Goal: Task Accomplishment & Management: Use online tool/utility

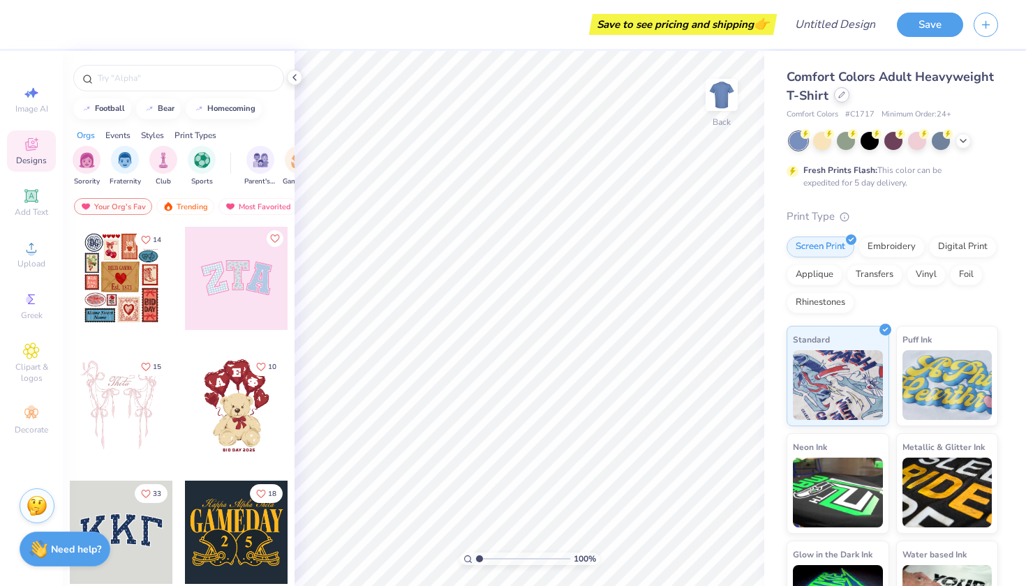
click at [841, 96] on icon at bounding box center [841, 94] width 7 height 7
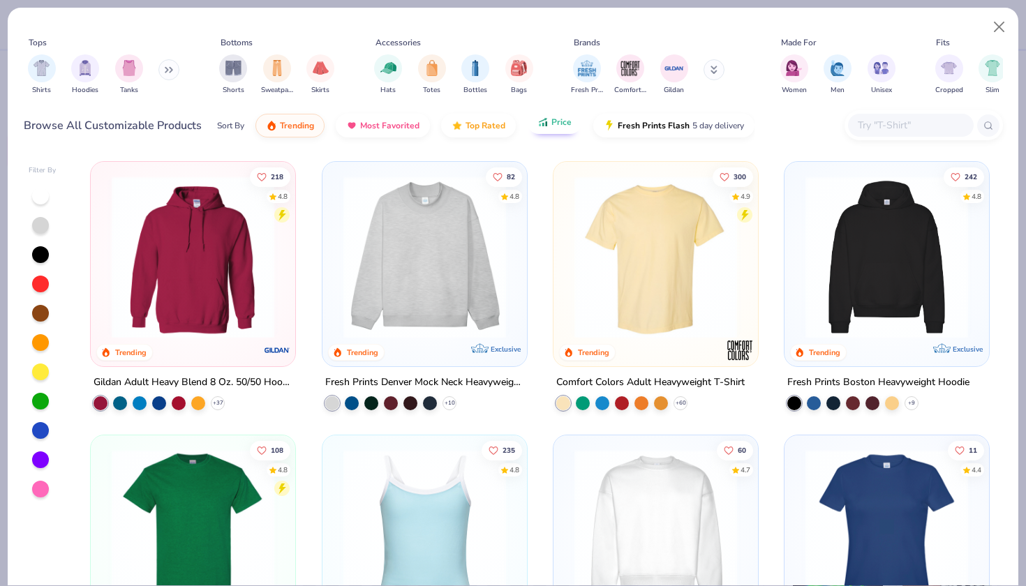
click at [541, 129] on button "Price" at bounding box center [554, 122] width 55 height 24
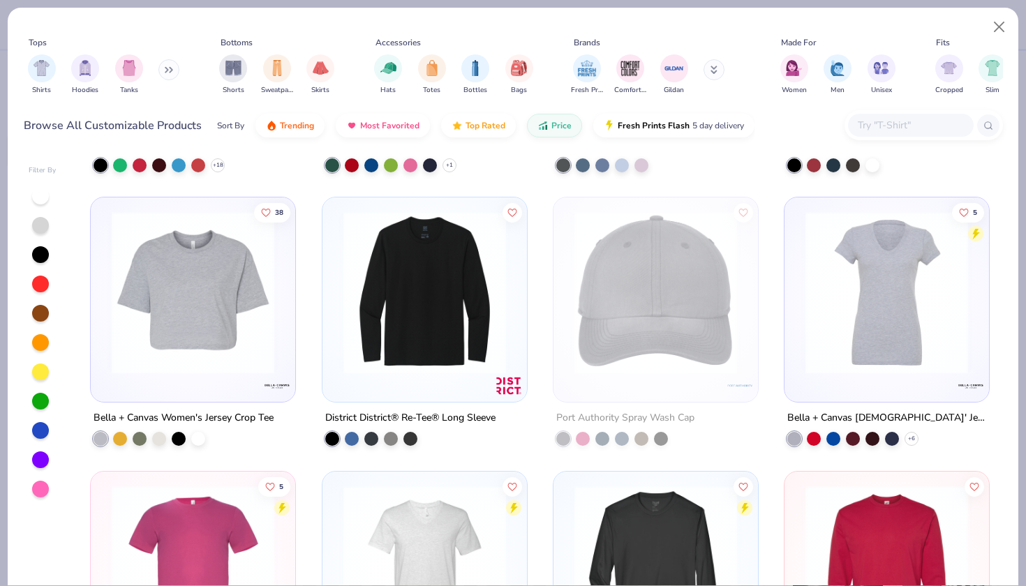
scroll to position [10090, 0]
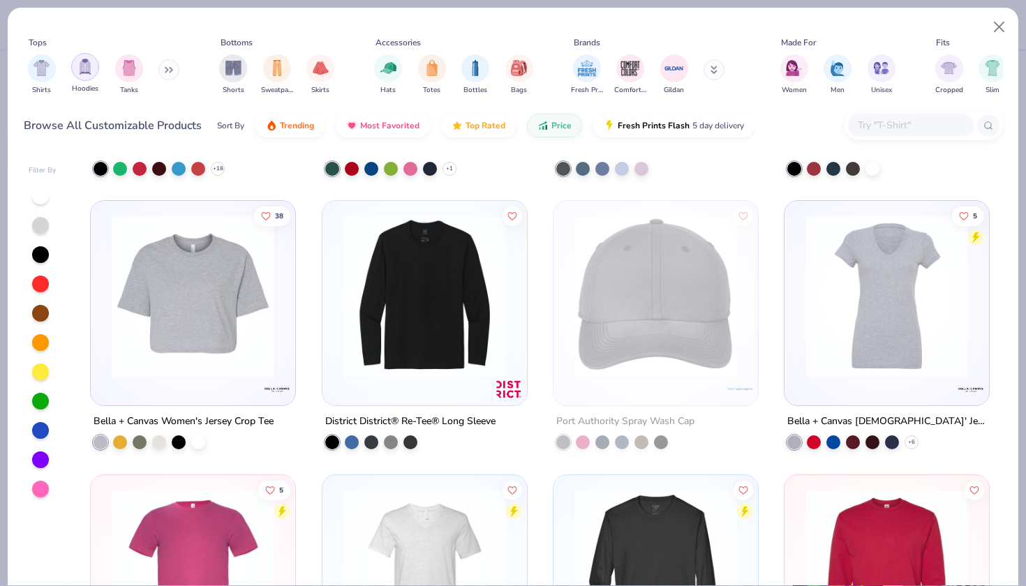
click at [77, 75] on div "filter for Hoodies" at bounding box center [85, 67] width 28 height 28
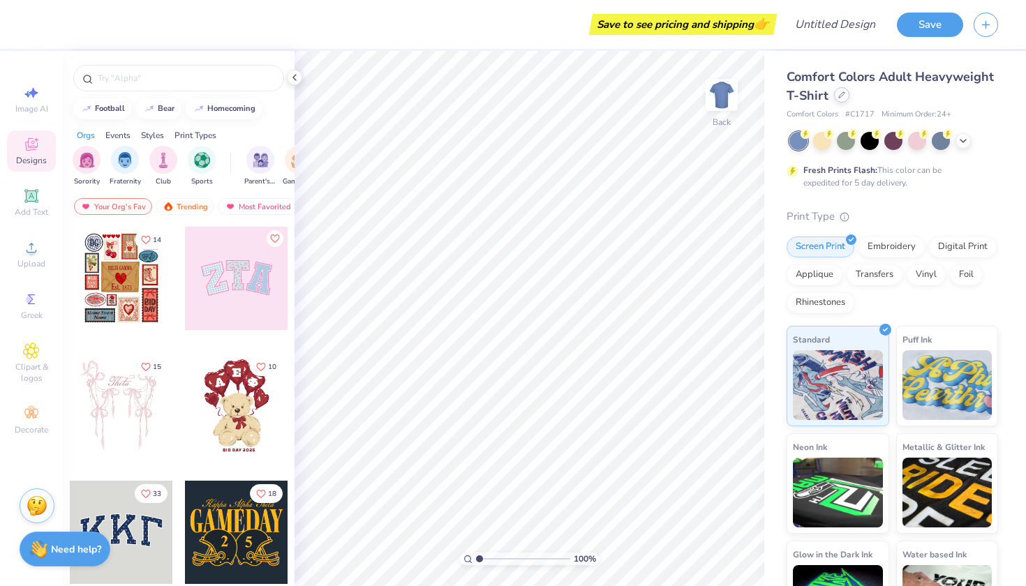
click at [835, 93] on div at bounding box center [841, 94] width 15 height 15
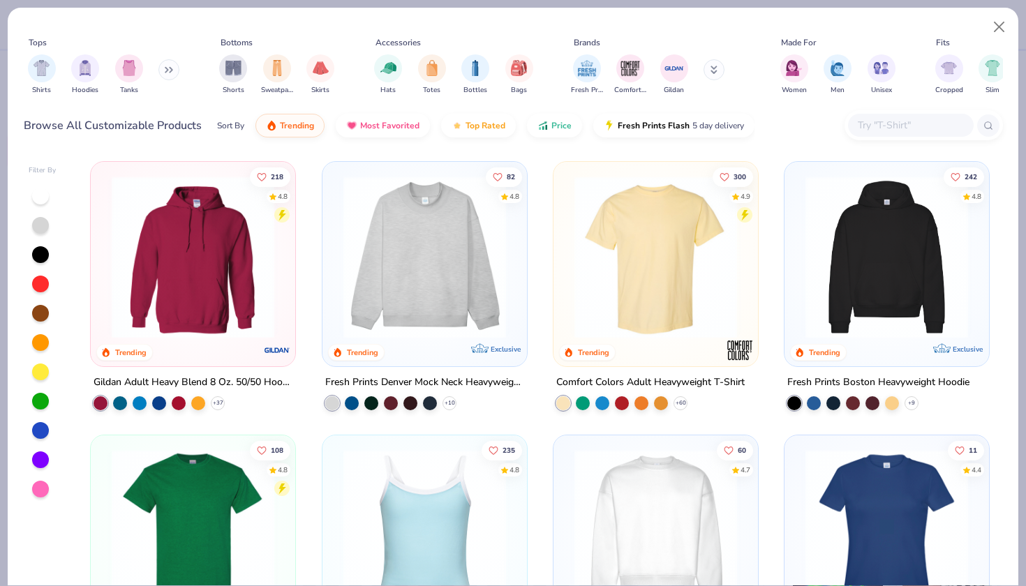
click at [461, 310] on img at bounding box center [424, 257] width 177 height 163
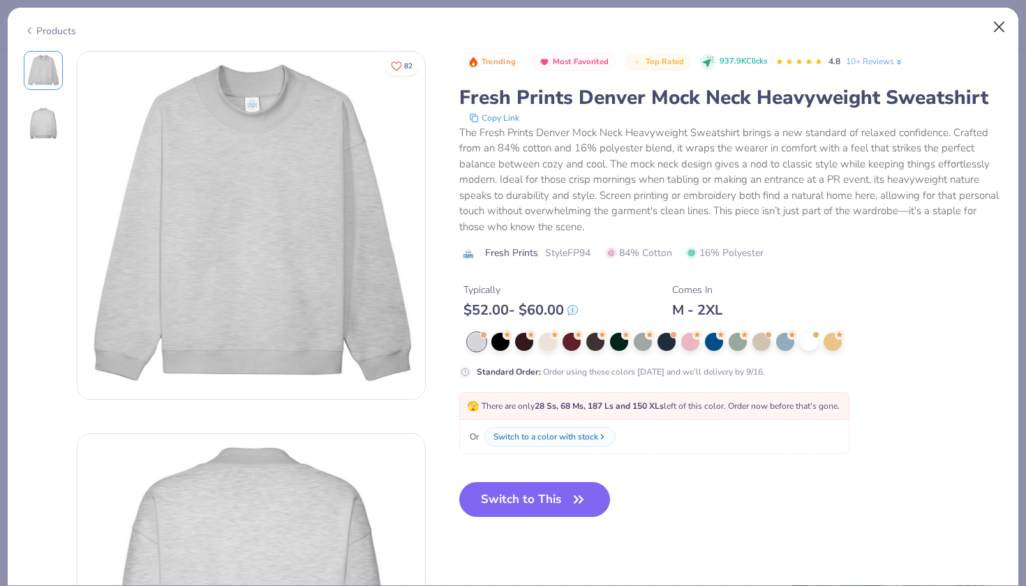
click at [1004, 27] on button "Close" at bounding box center [999, 27] width 27 height 27
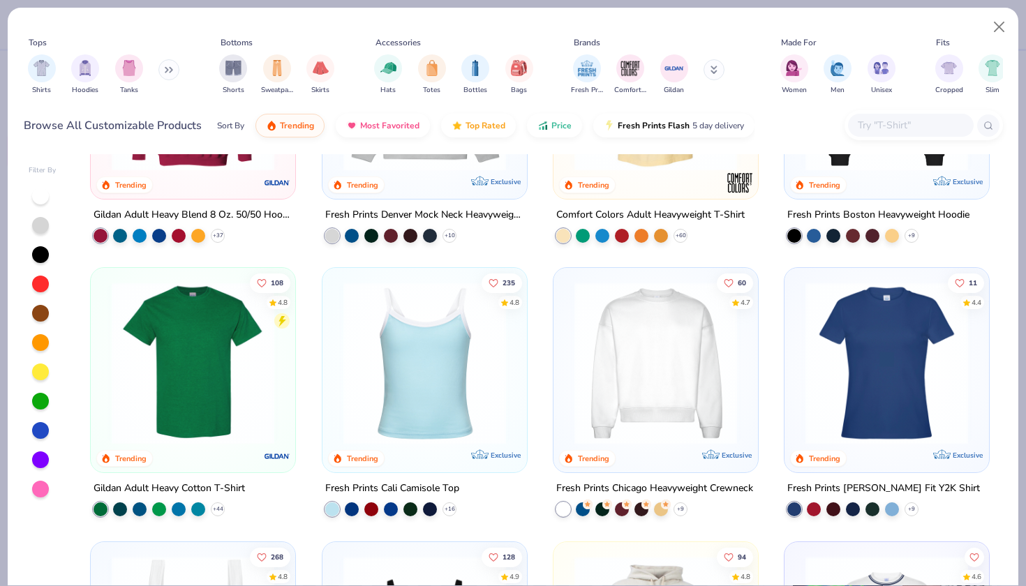
scroll to position [168, 0]
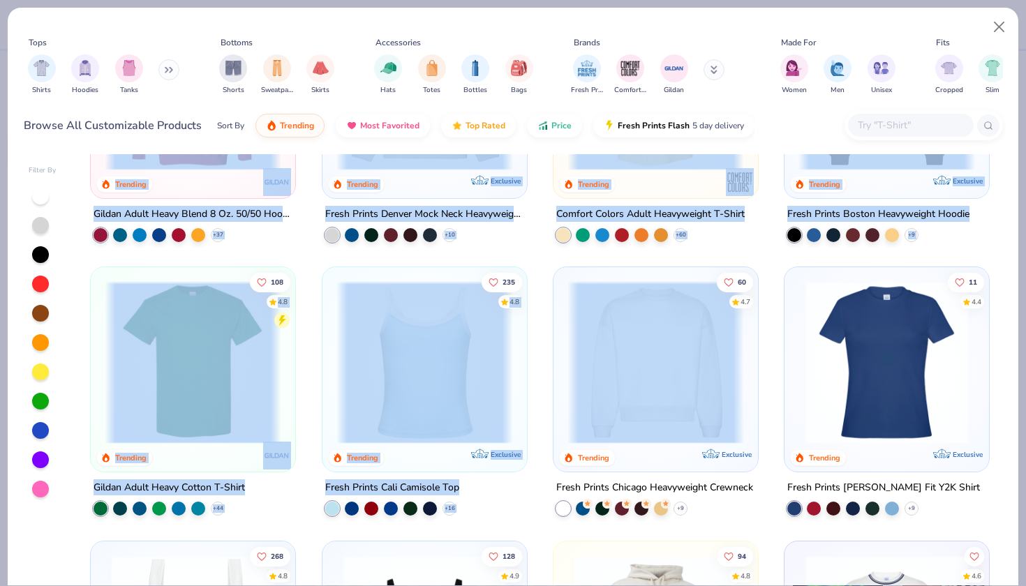
click at [664, 399] on div "218 4.8 Trending Gildan Adult Heavy Blend 8 Oz. 50/50 Hooded Sweatshirt + 37 82…" at bounding box center [539, 369] width 925 height 431
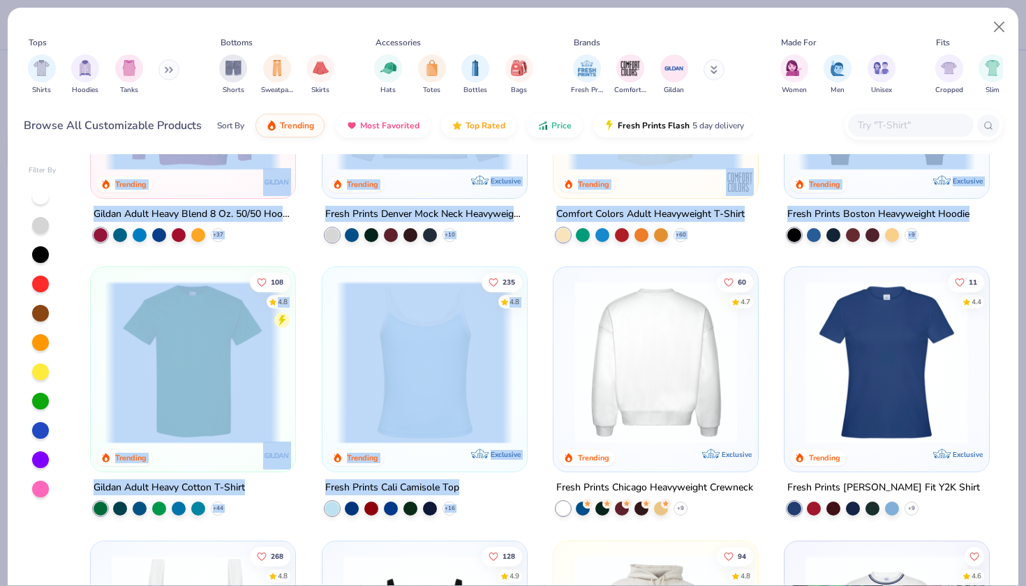
click at [647, 386] on div at bounding box center [656, 362] width 530 height 163
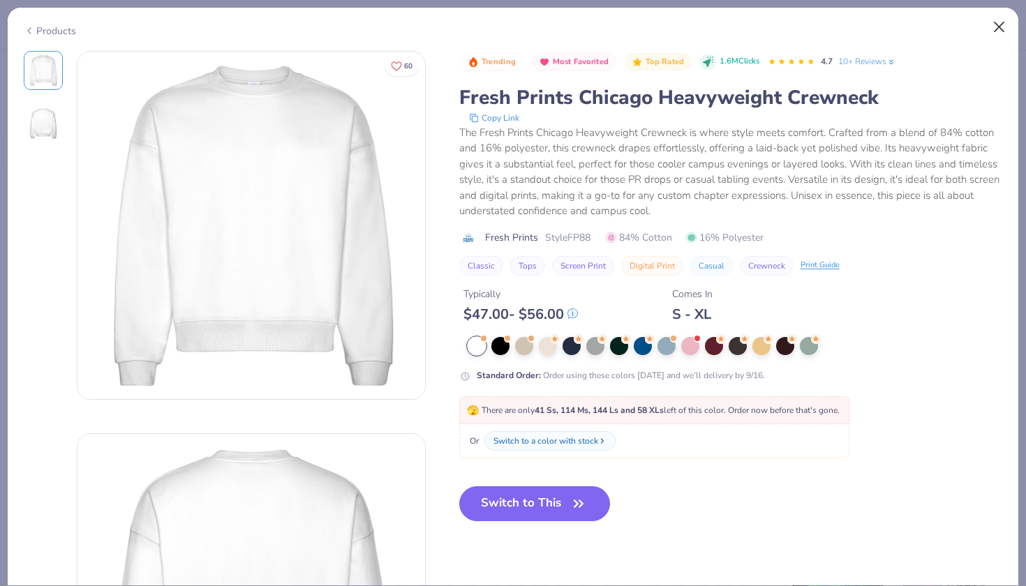
click at [1002, 27] on button "Close" at bounding box center [999, 27] width 27 height 27
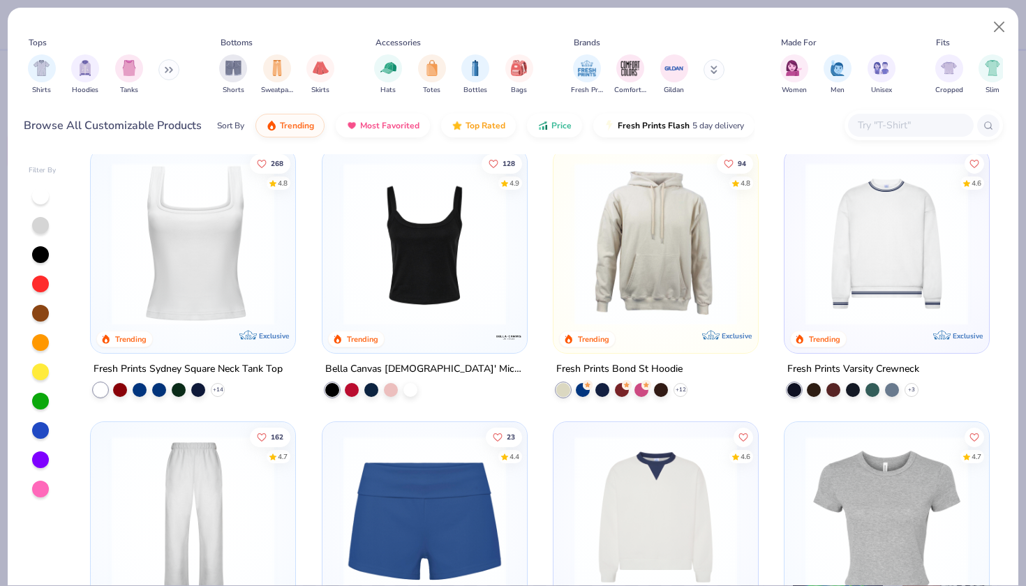
scroll to position [567, 0]
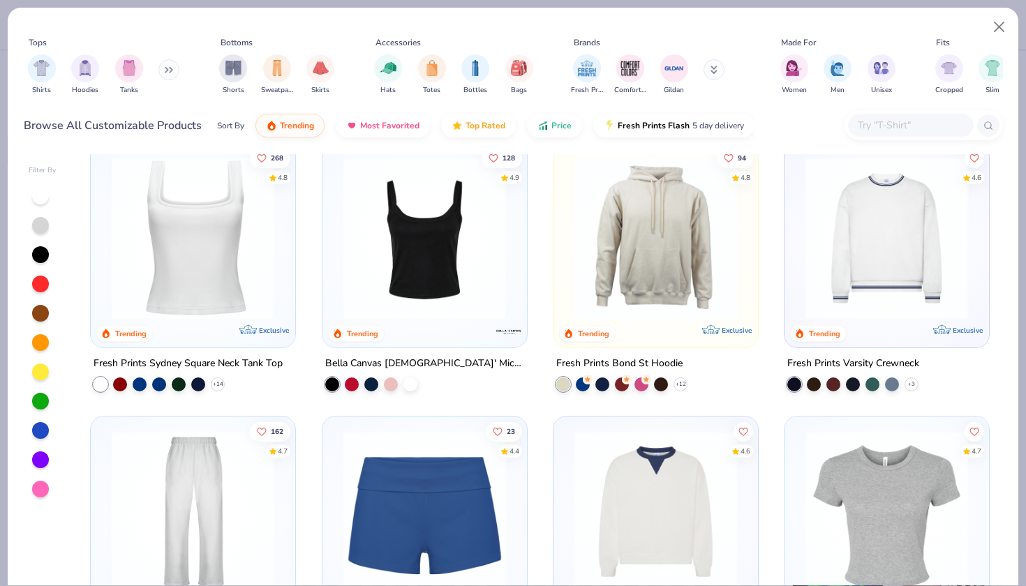
click at [660, 253] on img at bounding box center [655, 237] width 177 height 163
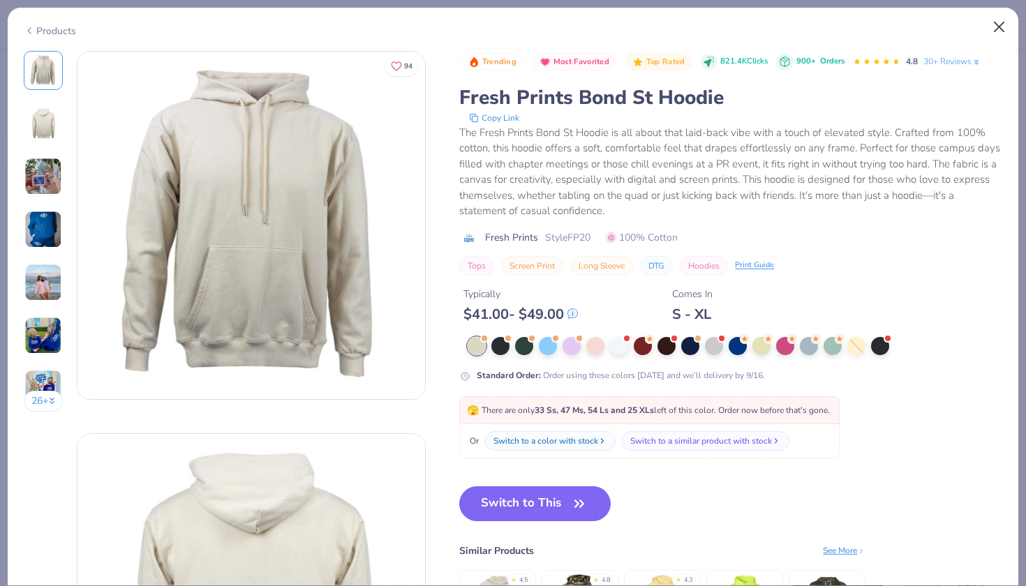
click at [988, 27] on button "Close" at bounding box center [999, 27] width 27 height 27
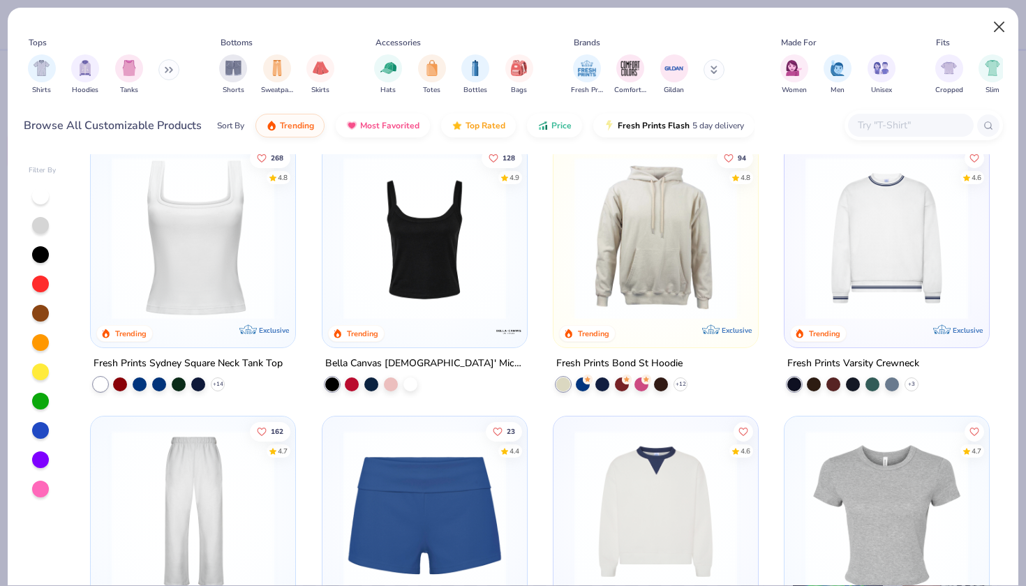
click at [998, 20] on button "Close" at bounding box center [999, 27] width 27 height 27
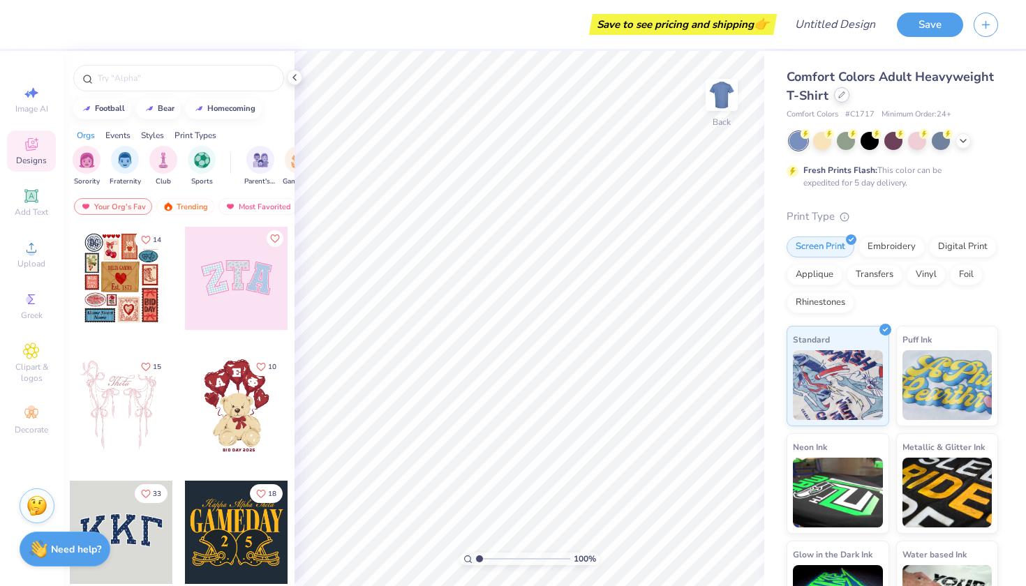
click at [842, 91] on div at bounding box center [841, 94] width 15 height 15
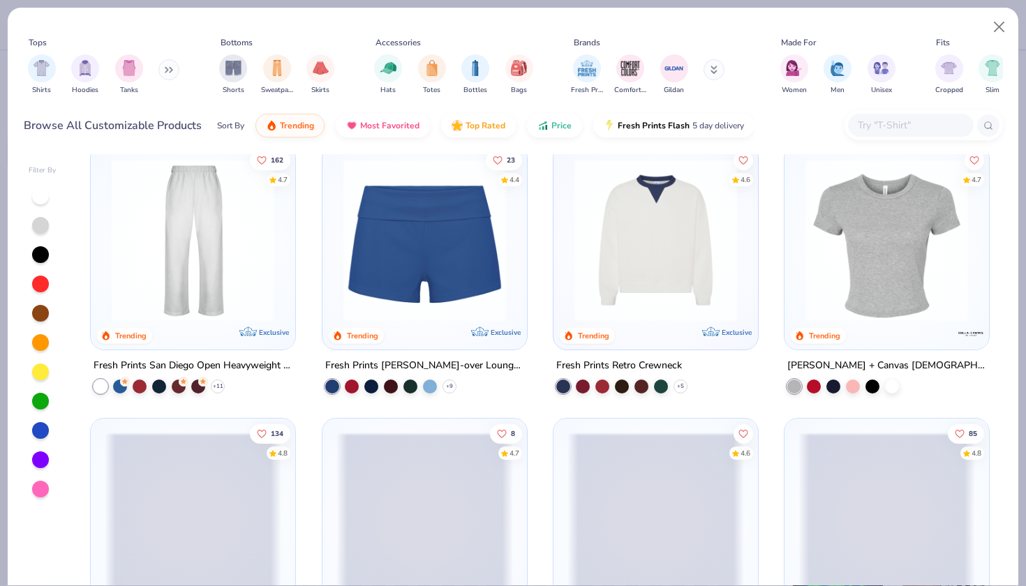
scroll to position [832, 0]
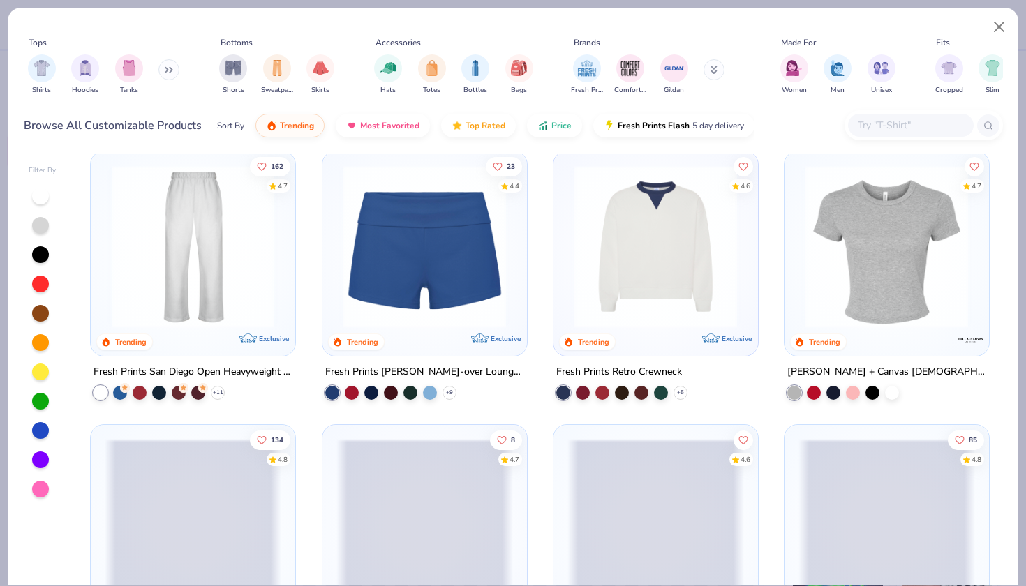
click at [696, 319] on img at bounding box center [655, 246] width 177 height 163
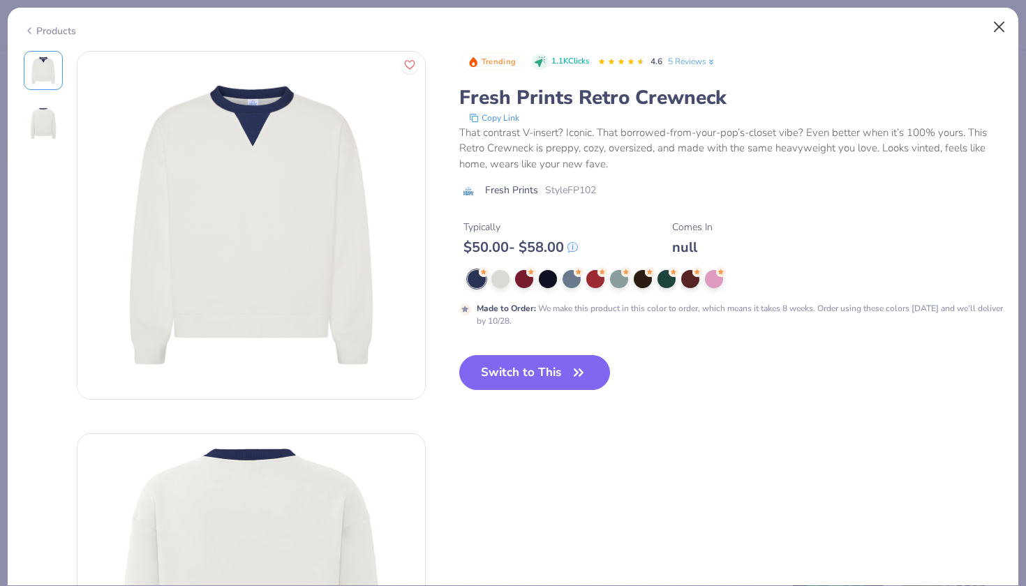
click at [999, 22] on button "Close" at bounding box center [999, 27] width 27 height 27
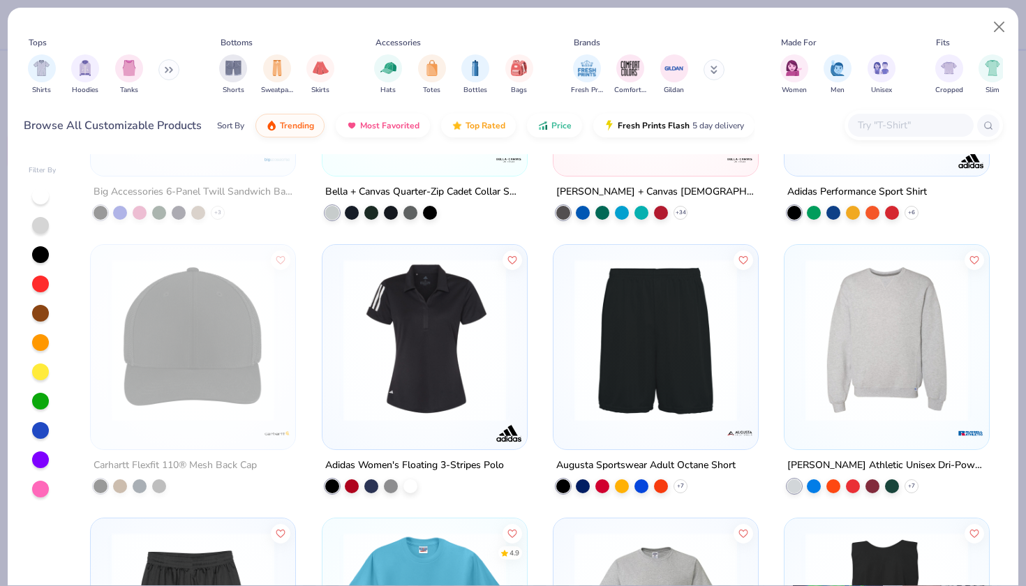
scroll to position [10872, 0]
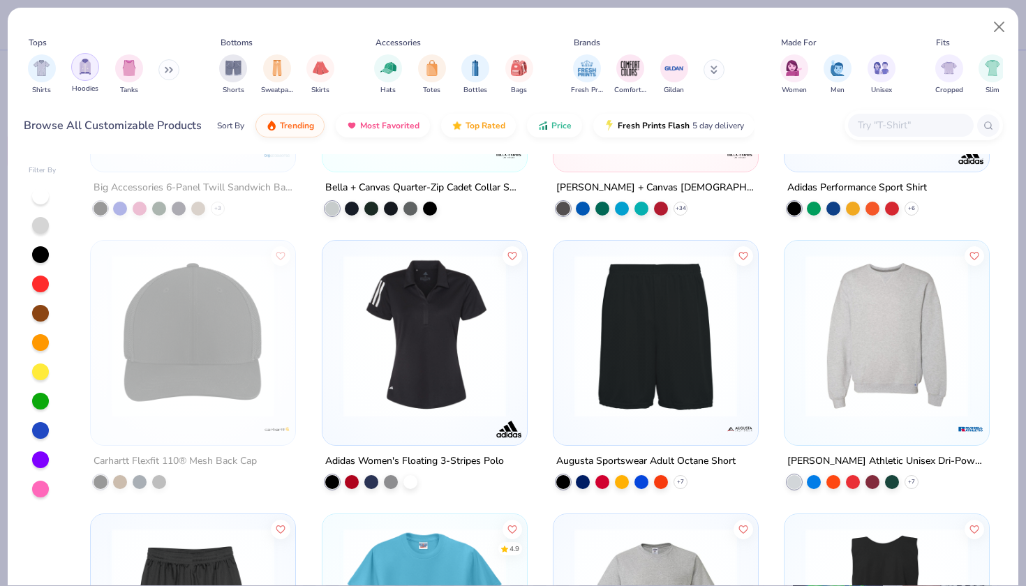
click at [88, 71] on img "filter for Hoodies" at bounding box center [84, 67] width 15 height 16
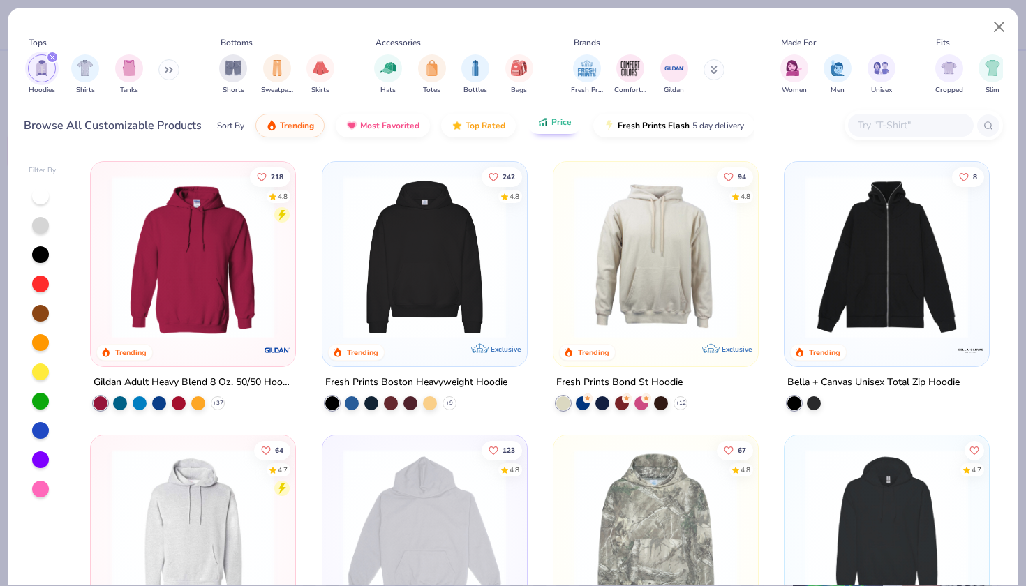
click at [564, 121] on span "Price" at bounding box center [561, 122] width 20 height 11
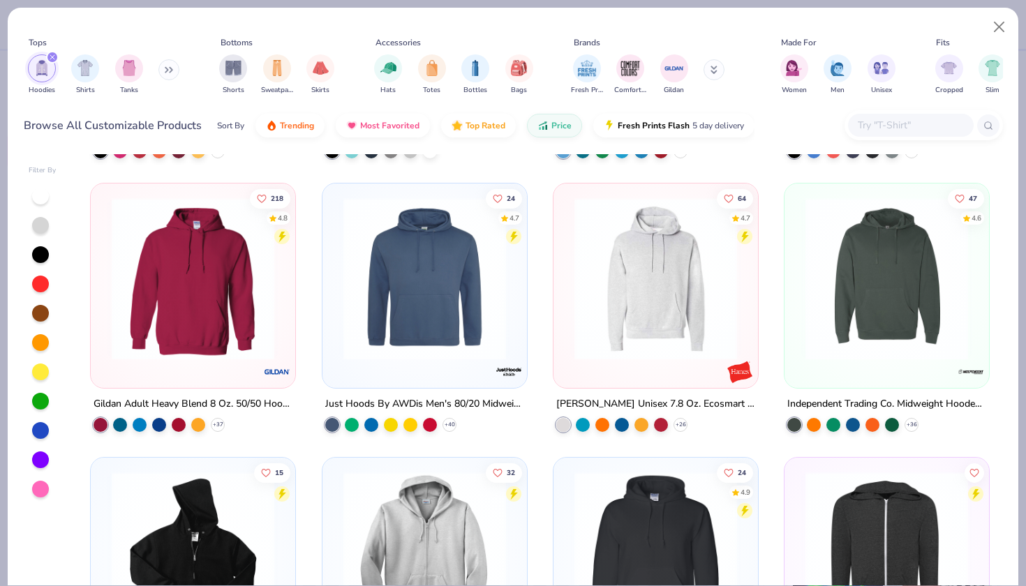
scroll to position [253, 0]
click at [257, 302] on img at bounding box center [193, 278] width 177 height 163
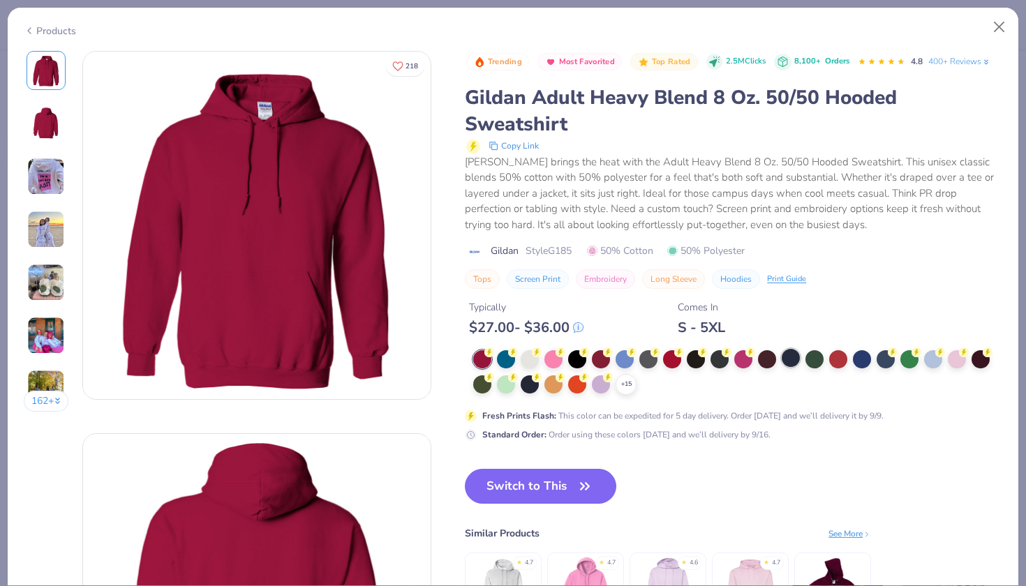
click at [791, 357] on div at bounding box center [791, 358] width 18 height 18
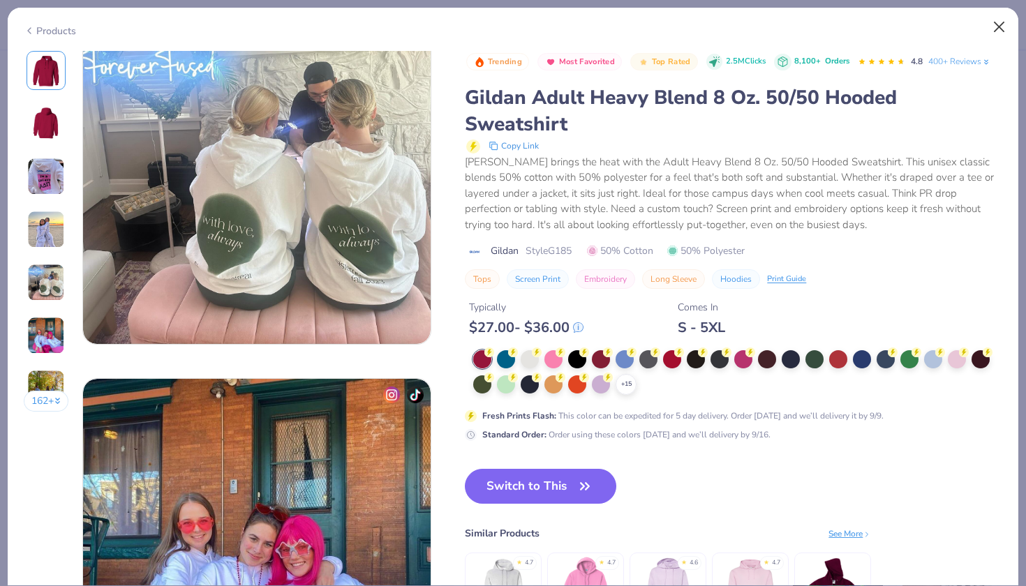
click at [814, 355] on div at bounding box center [814, 359] width 18 height 18
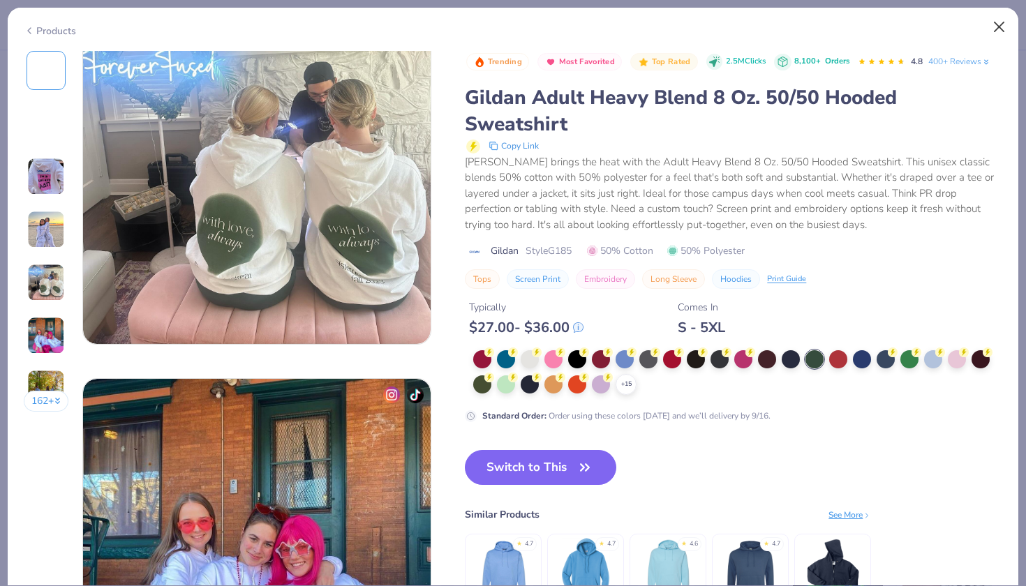
drag, startPoint x: 999, startPoint y: 17, endPoint x: 1000, endPoint y: 28, distance: 10.5
click at [999, 17] on button "Close" at bounding box center [999, 27] width 27 height 27
click at [1000, 28] on button "Close" at bounding box center [999, 27] width 27 height 27
click at [1004, 25] on button "Close" at bounding box center [999, 27] width 27 height 27
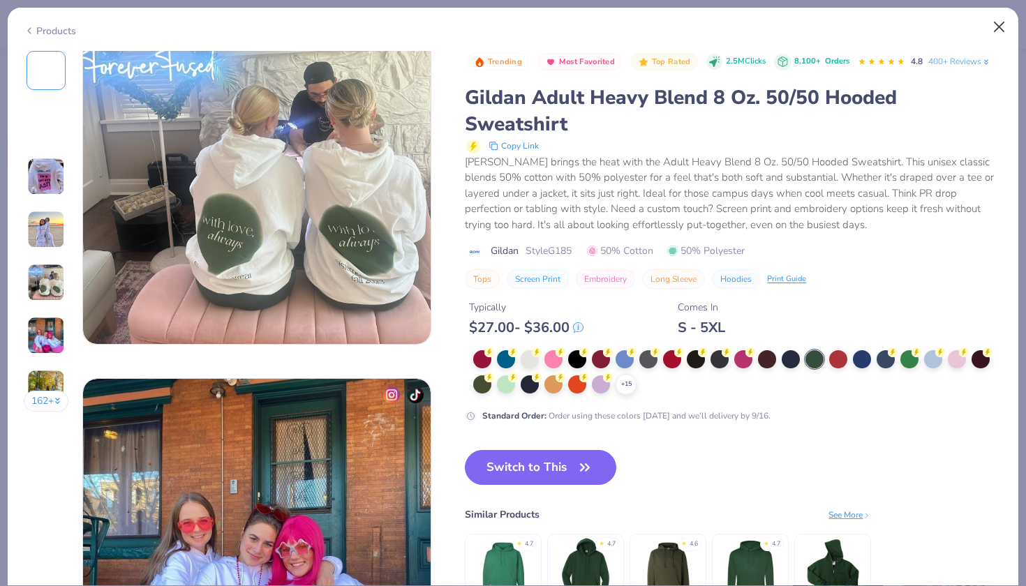
drag, startPoint x: 994, startPoint y: 18, endPoint x: 995, endPoint y: 27, distance: 9.2
click at [994, 18] on button "Close" at bounding box center [999, 27] width 27 height 27
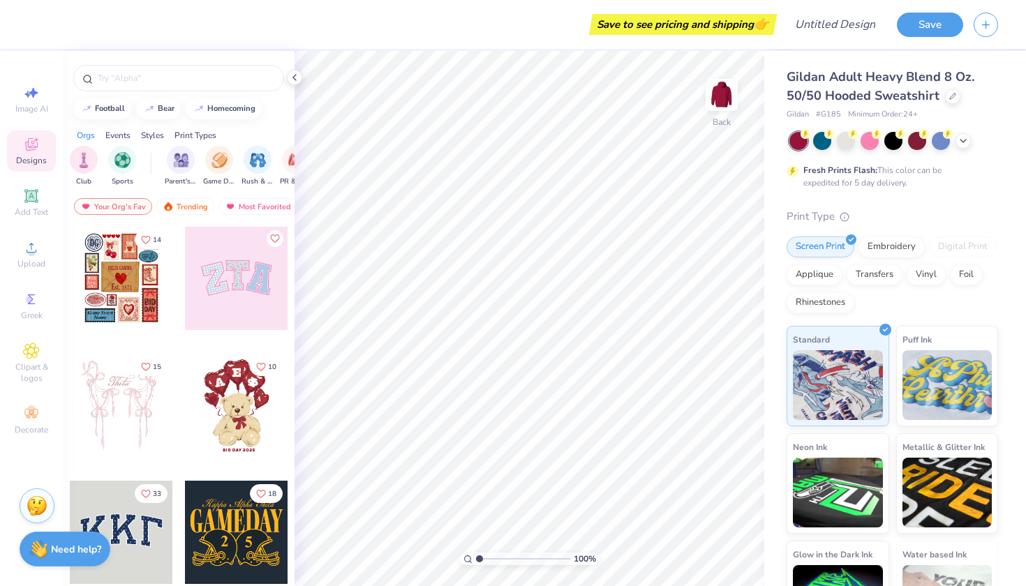
scroll to position [0, 91]
click at [845, 133] on div at bounding box center [846, 140] width 18 height 18
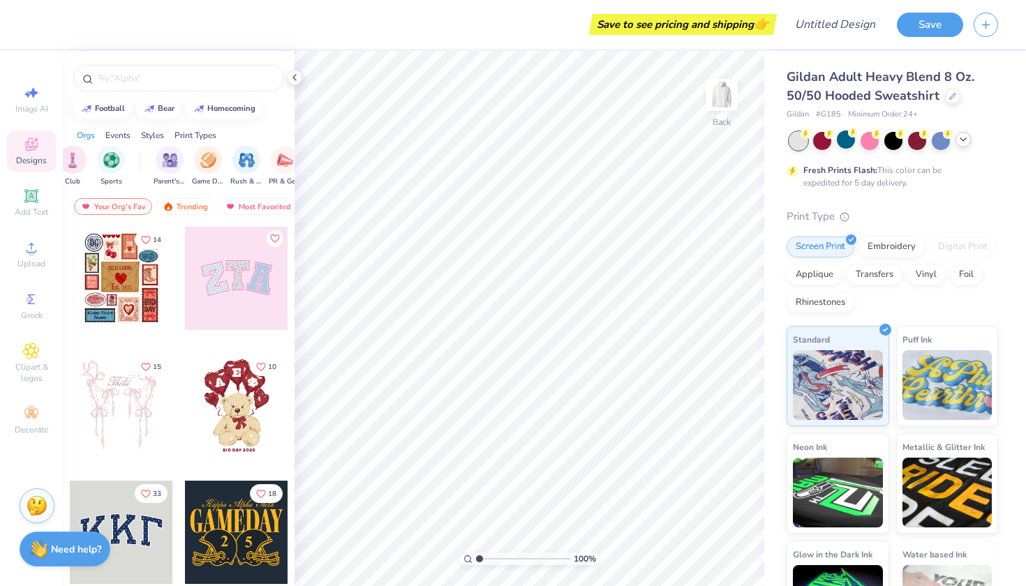
click at [970, 140] on div at bounding box center [963, 139] width 15 height 15
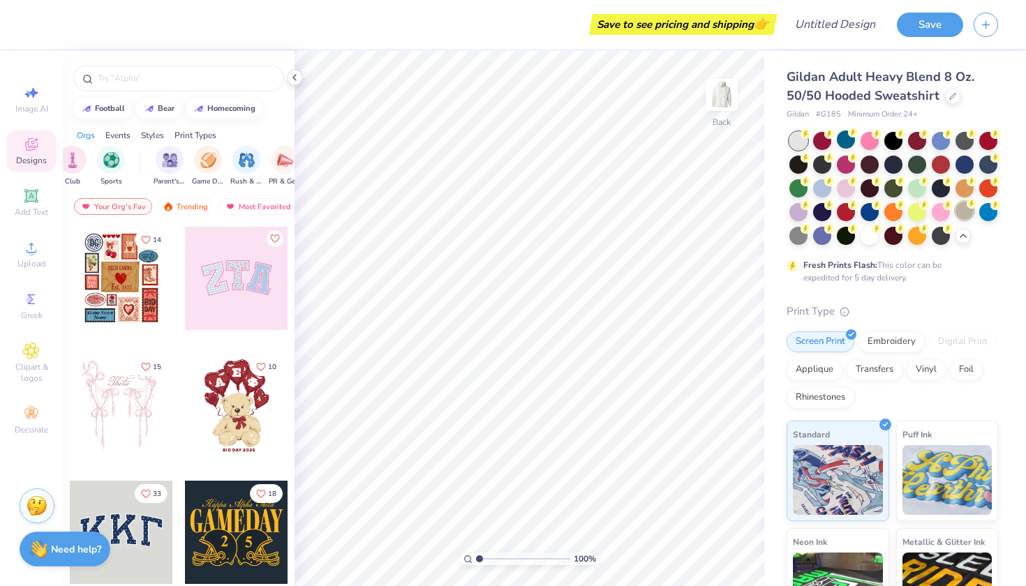
click at [808, 137] on icon at bounding box center [805, 134] width 5 height 7
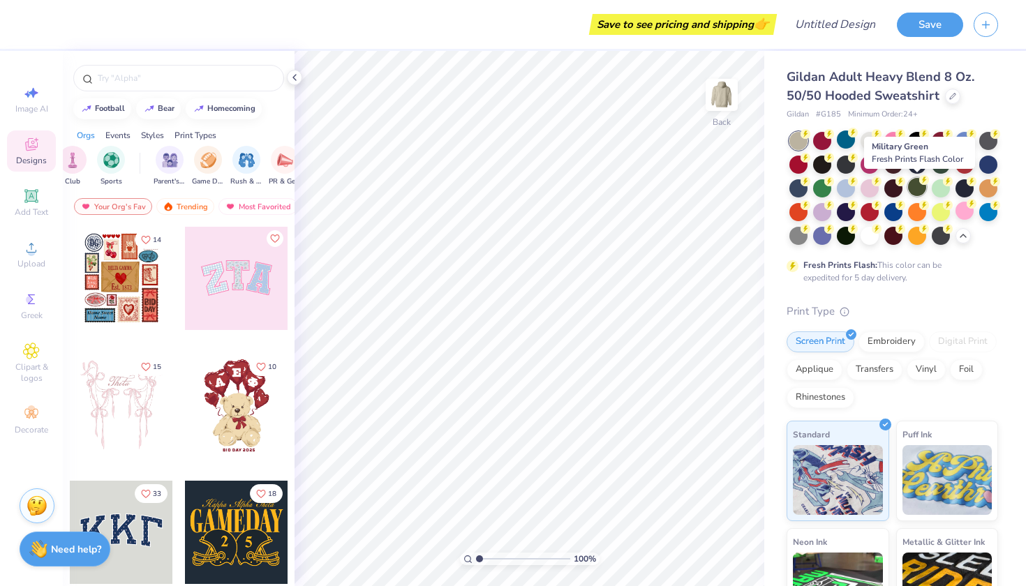
click at [921, 187] on div at bounding box center [917, 187] width 18 height 18
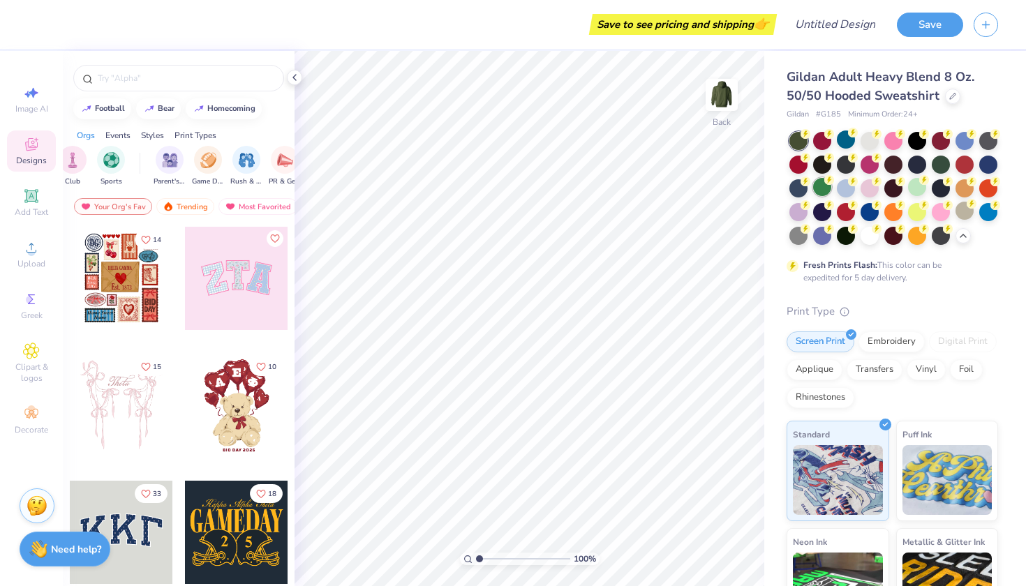
click at [820, 189] on div at bounding box center [822, 187] width 18 height 18
click at [939, 160] on div at bounding box center [941, 163] width 18 height 18
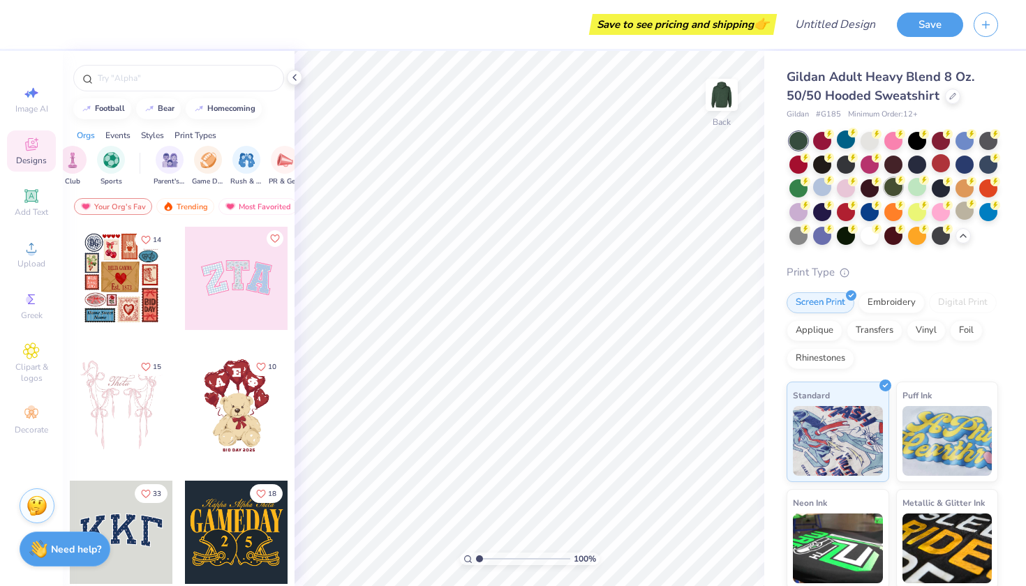
click at [893, 193] on div at bounding box center [893, 187] width 18 height 18
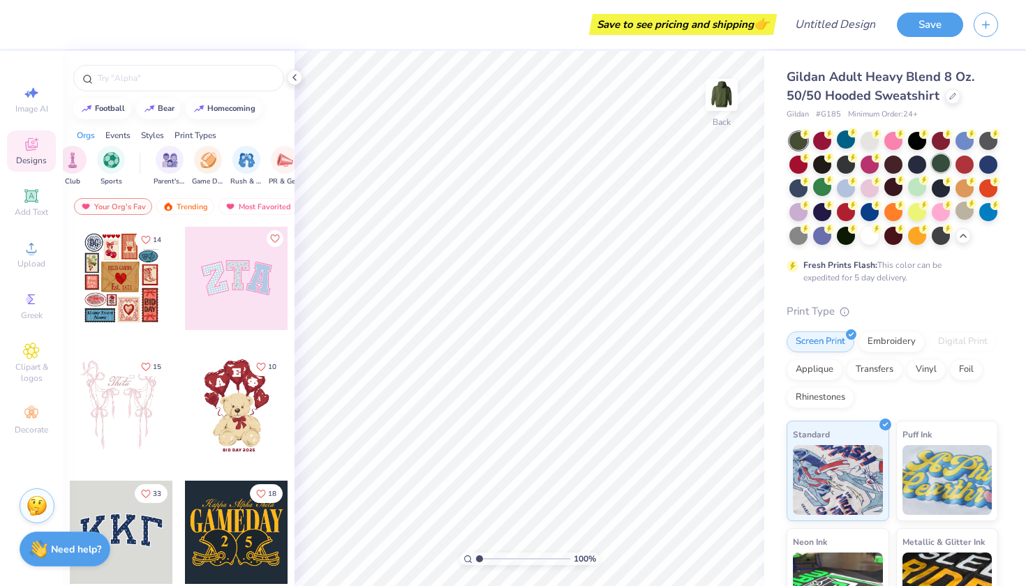
click at [942, 163] on div at bounding box center [941, 163] width 18 height 18
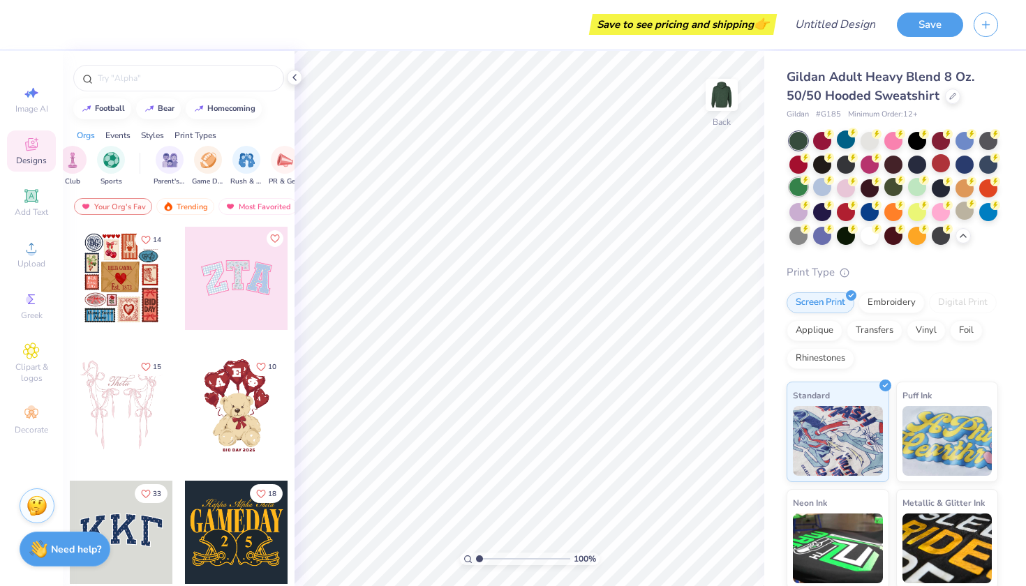
click at [799, 186] on div at bounding box center [798, 187] width 18 height 18
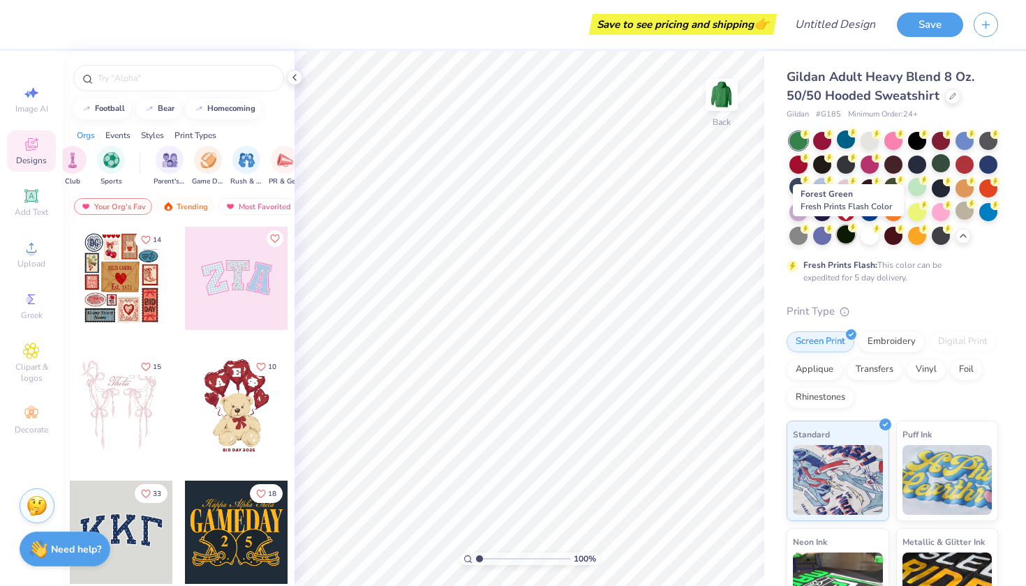
click at [844, 239] on div at bounding box center [846, 234] width 18 height 18
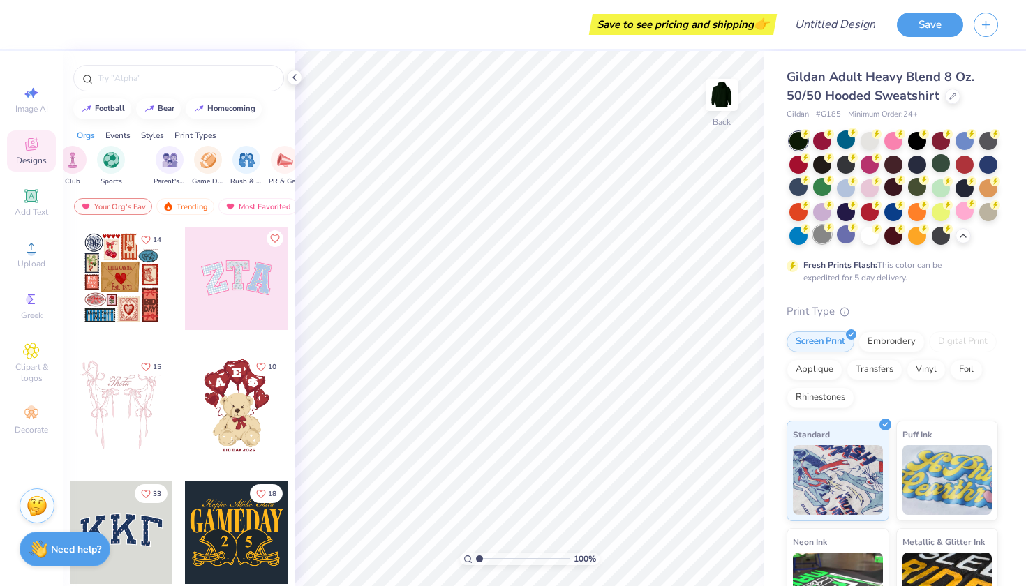
click at [827, 236] on div at bounding box center [822, 234] width 18 height 18
click at [942, 228] on div at bounding box center [941, 234] width 18 height 18
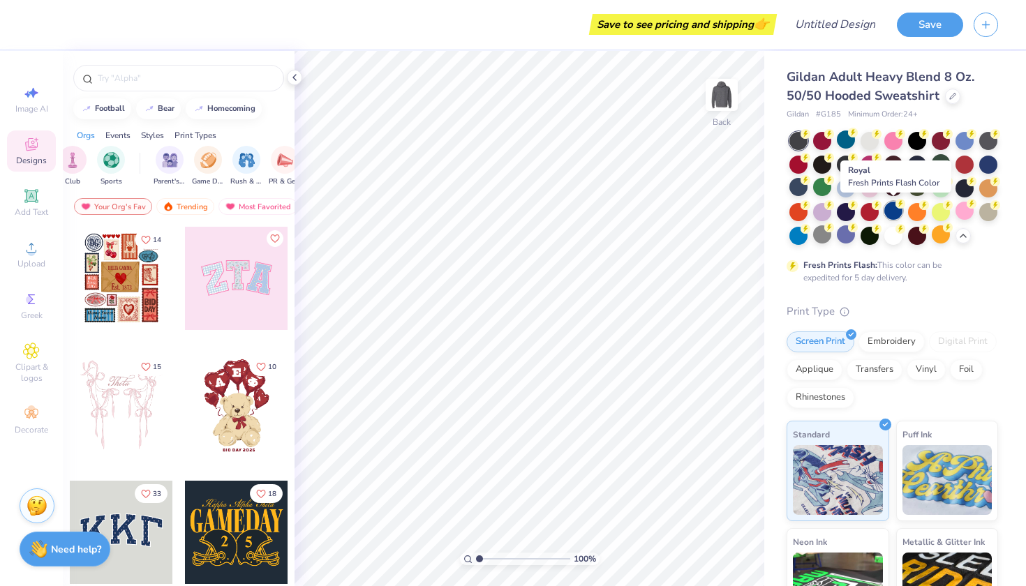
click at [895, 207] on div at bounding box center [893, 211] width 18 height 18
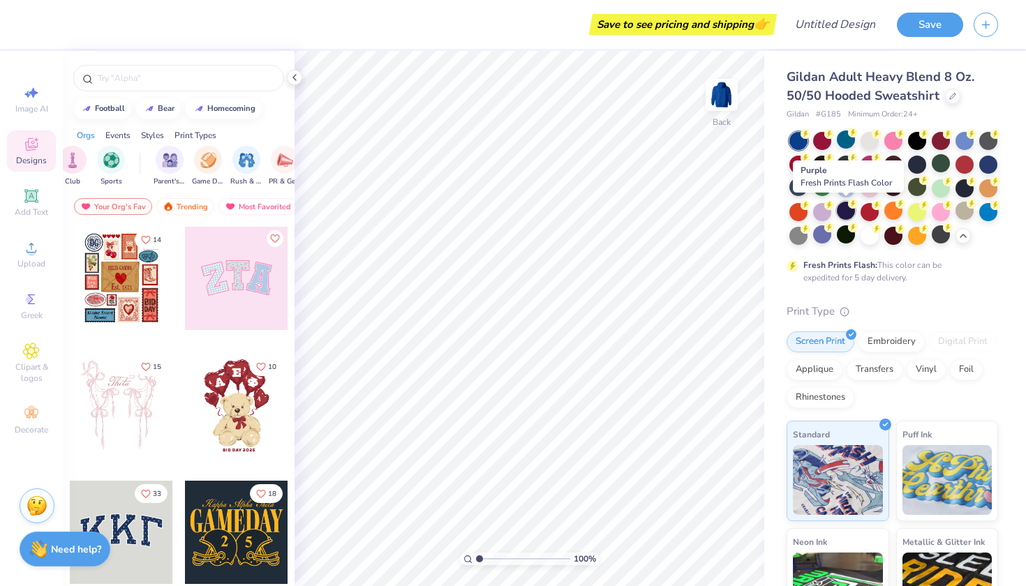
click at [840, 209] on div at bounding box center [846, 211] width 18 height 18
click at [823, 195] on div at bounding box center [822, 187] width 18 height 18
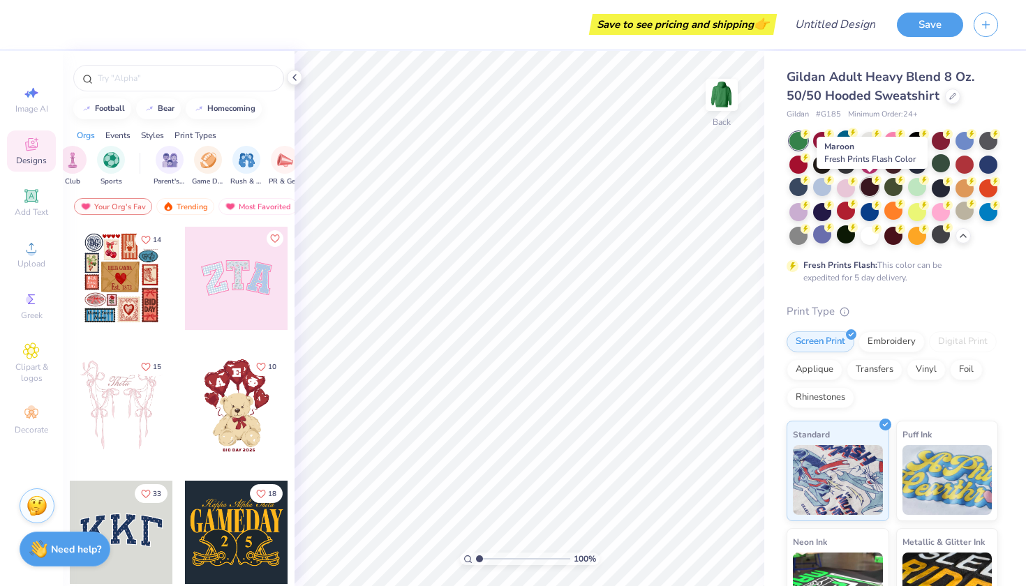
click at [873, 186] on div at bounding box center [870, 187] width 18 height 18
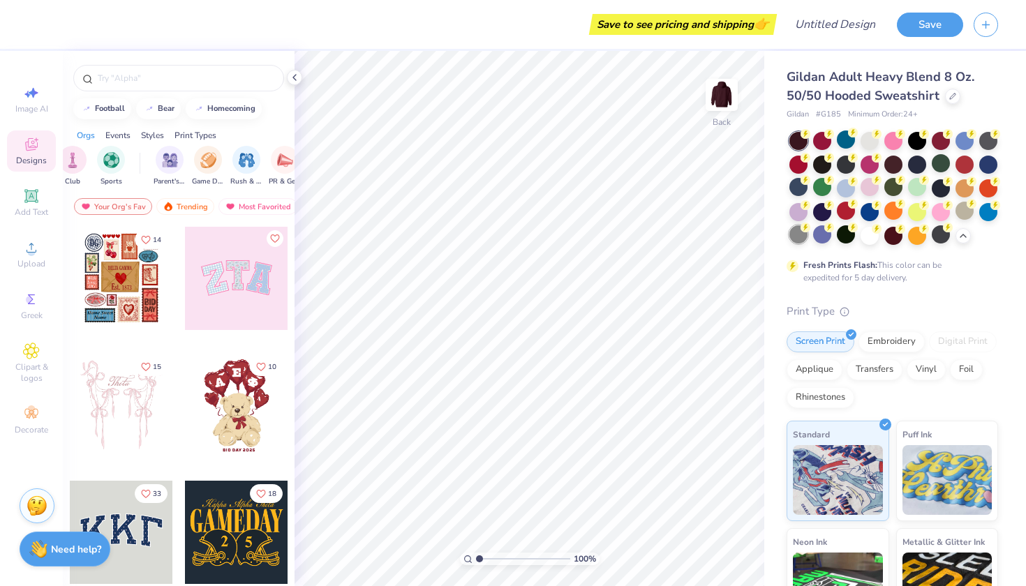
click at [800, 239] on div at bounding box center [798, 234] width 18 height 18
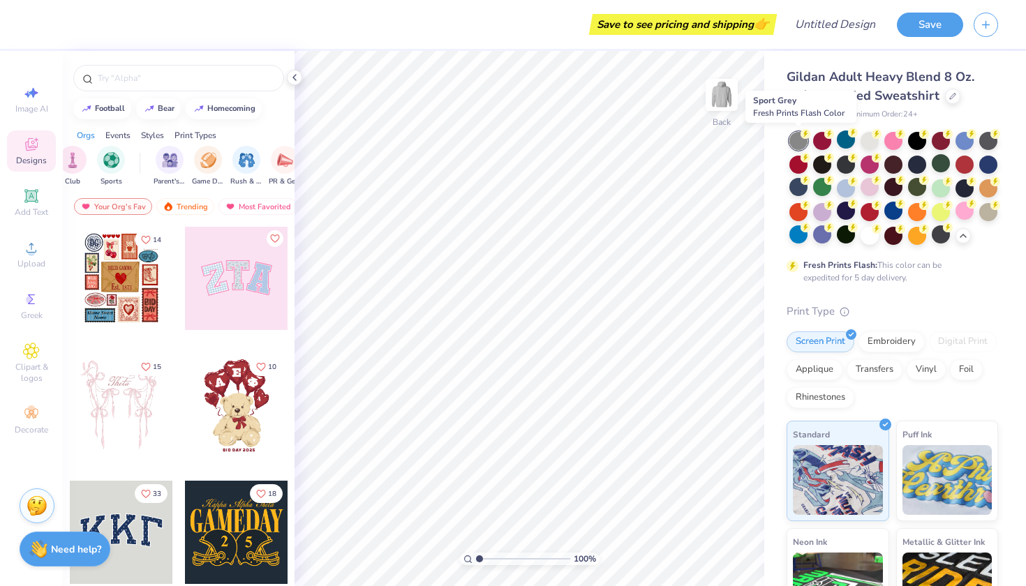
click at [799, 139] on div at bounding box center [798, 141] width 18 height 18
click at [293, 78] on icon at bounding box center [294, 77] width 11 height 11
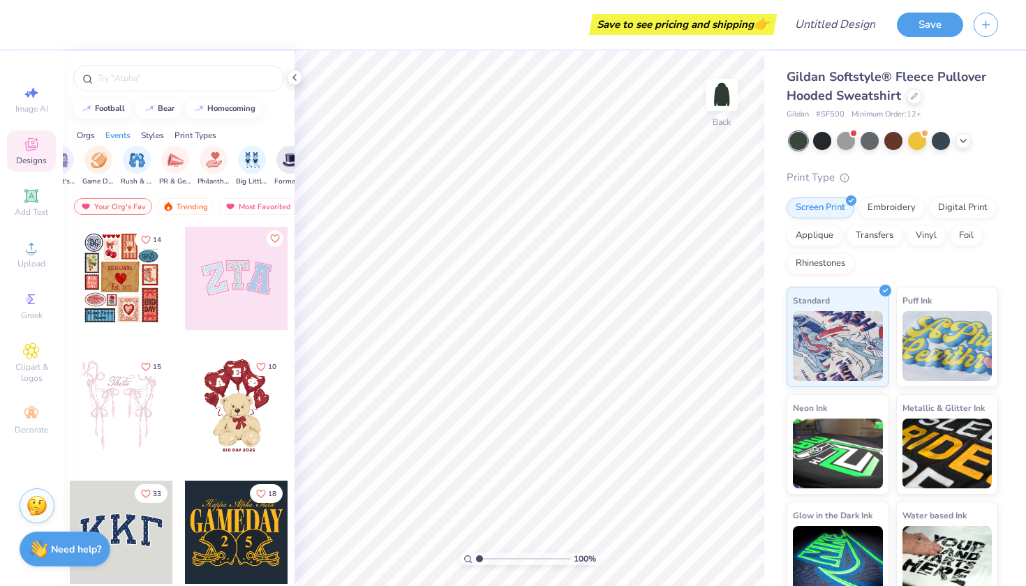
scroll to position [0, 201]
click at [175, 158] on img "filter for PR & General" at bounding box center [175, 159] width 16 height 16
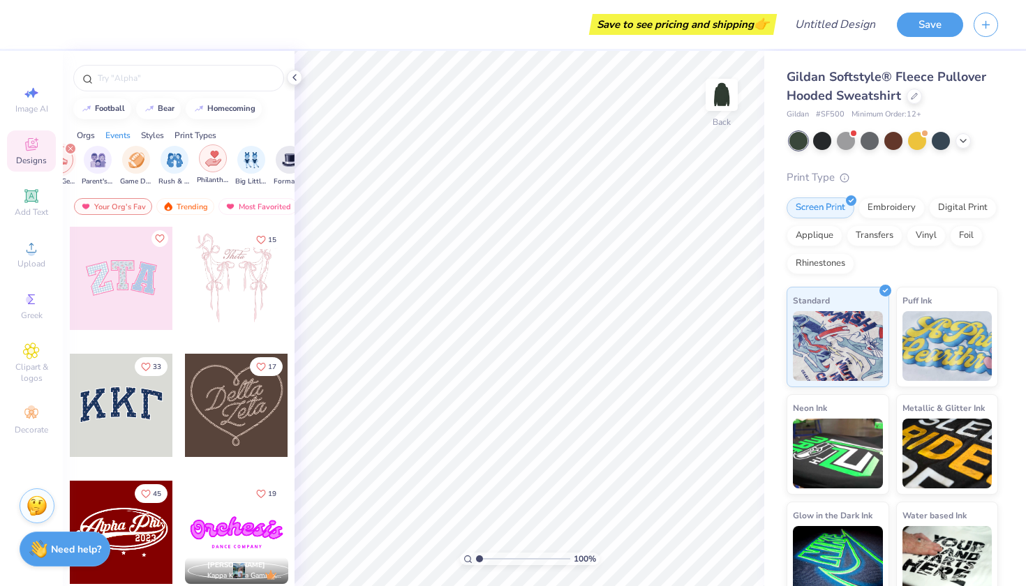
click at [211, 162] on img "filter for Philanthropy" at bounding box center [213, 159] width 16 height 16
click at [117, 134] on div "Events" at bounding box center [117, 135] width 25 height 13
click at [133, 150] on icon "filter for PR & General" at bounding box center [136, 149] width 6 height 6
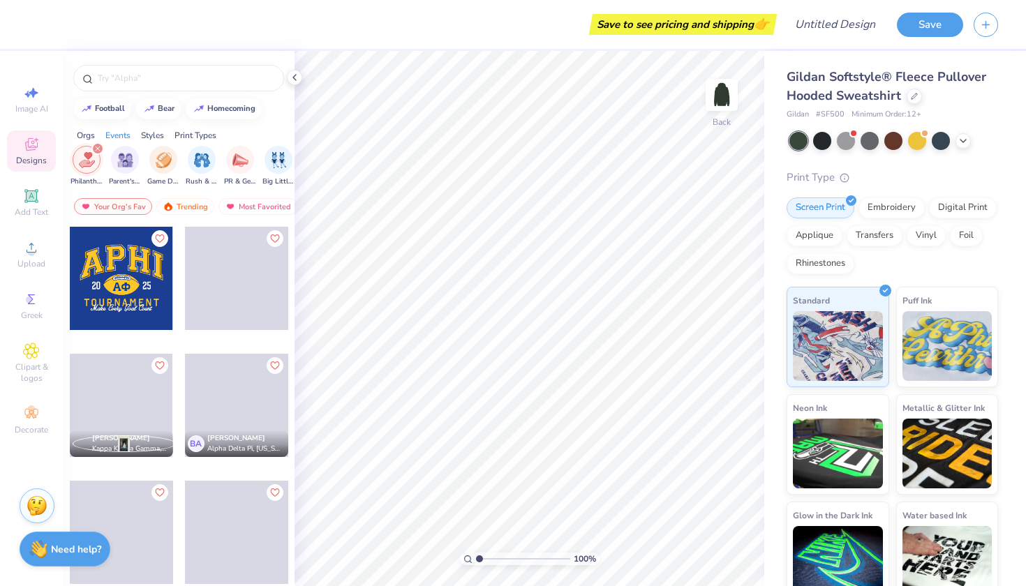
click at [97, 145] on div "filter for Philanthropy" at bounding box center [97, 148] width 13 height 13
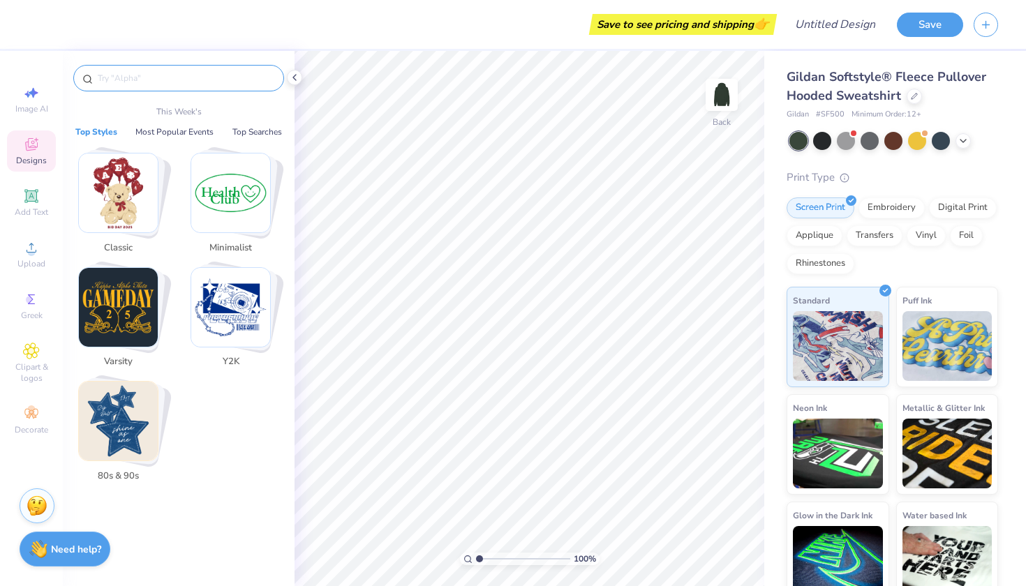
click at [116, 84] on input "text" at bounding box center [185, 78] width 179 height 14
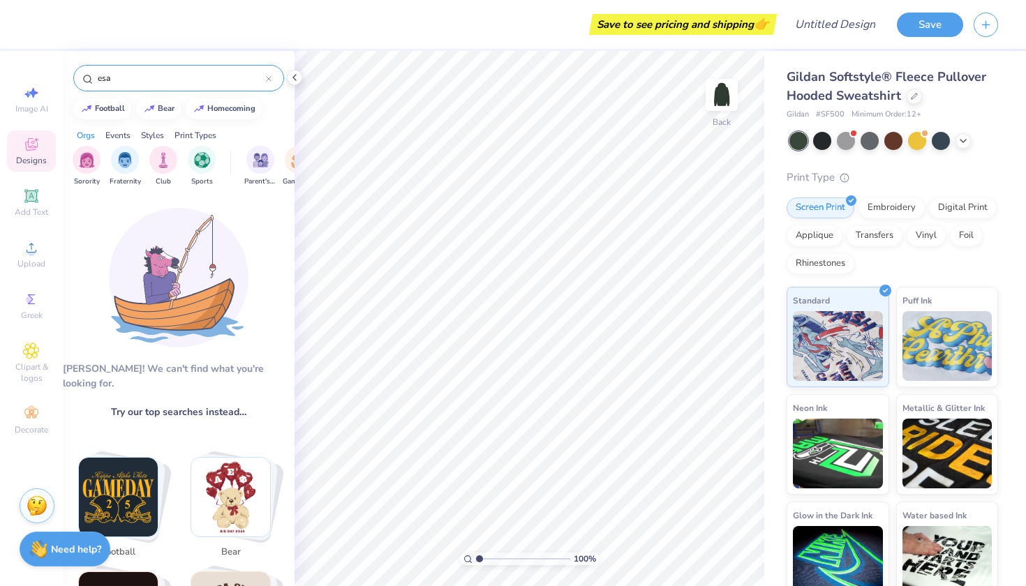
scroll to position [0, 0]
drag, startPoint x: 132, startPoint y: 82, endPoint x: 81, endPoint y: 80, distance: 51.0
click at [81, 80] on div "esa" at bounding box center [178, 78] width 211 height 27
type input "life is good"
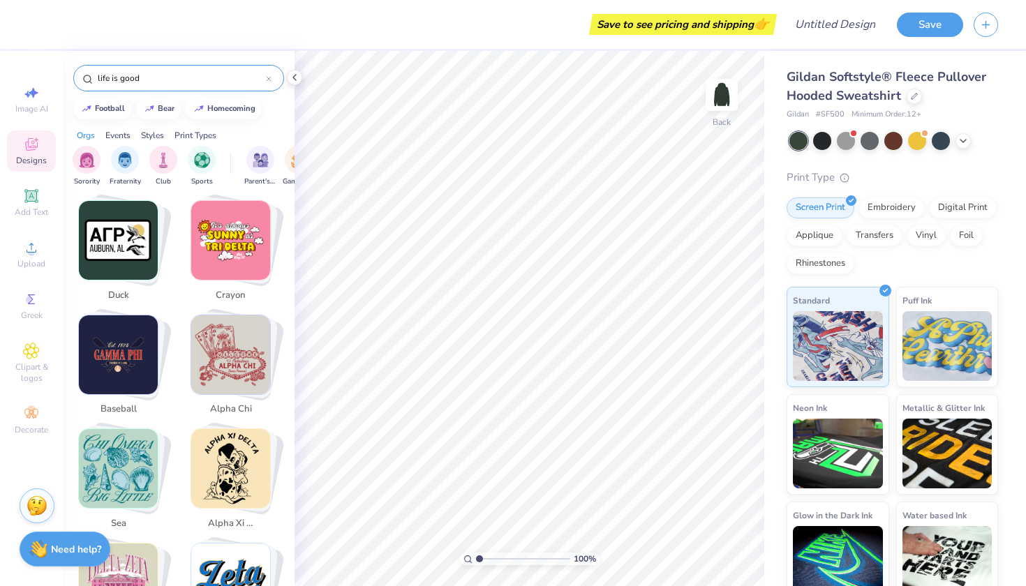
scroll to position [2432, 0]
